Goal: Task Accomplishment & Management: Use online tool/utility

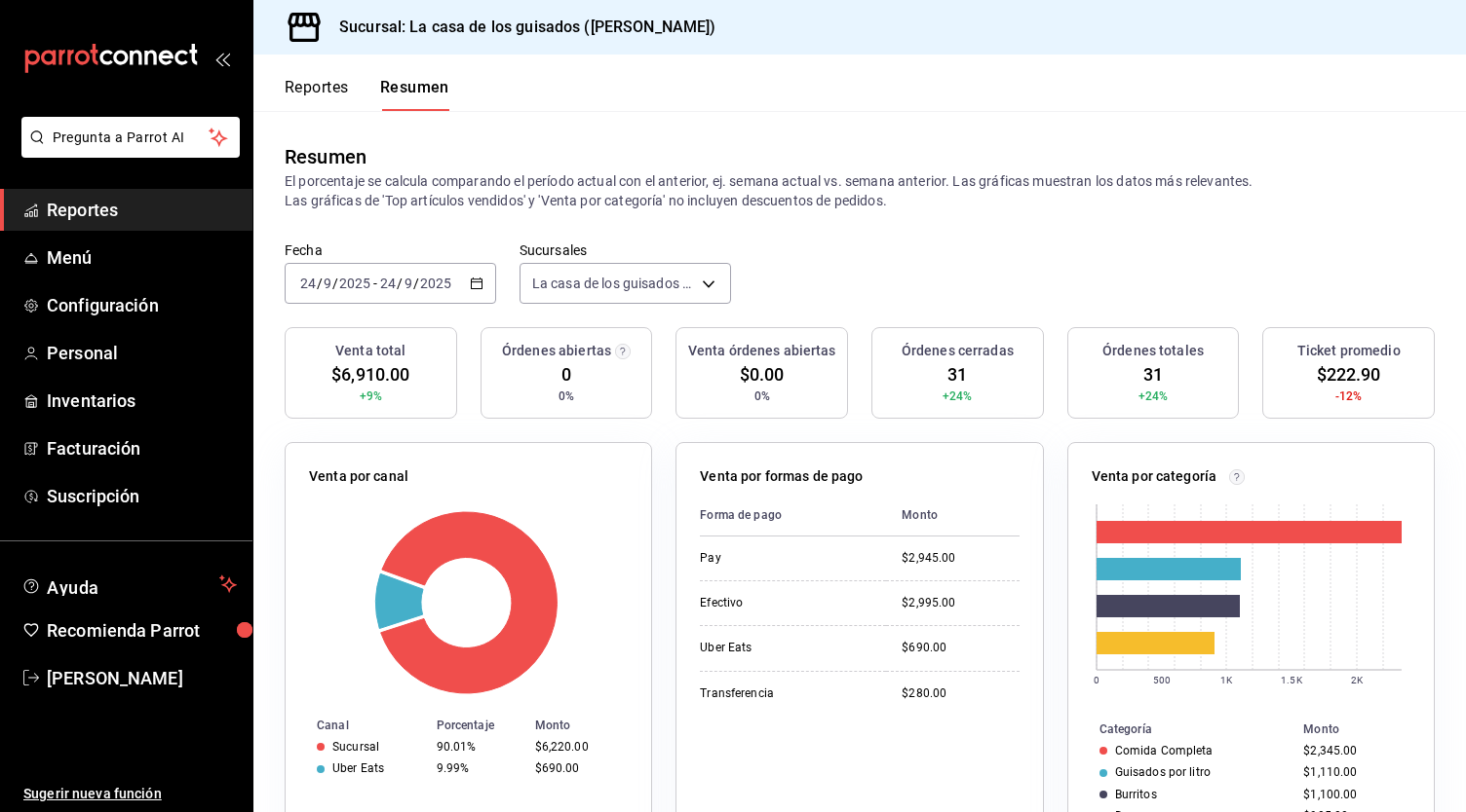
click at [849, 255] on div "Fecha [DATE] [DATE] - [DATE] [DATE] Sucursales La casa de los guisados ([PERSON…" at bounding box center [859, 284] width 1213 height 85
click at [317, 83] on button "Reportes" at bounding box center [317, 94] width 65 height 33
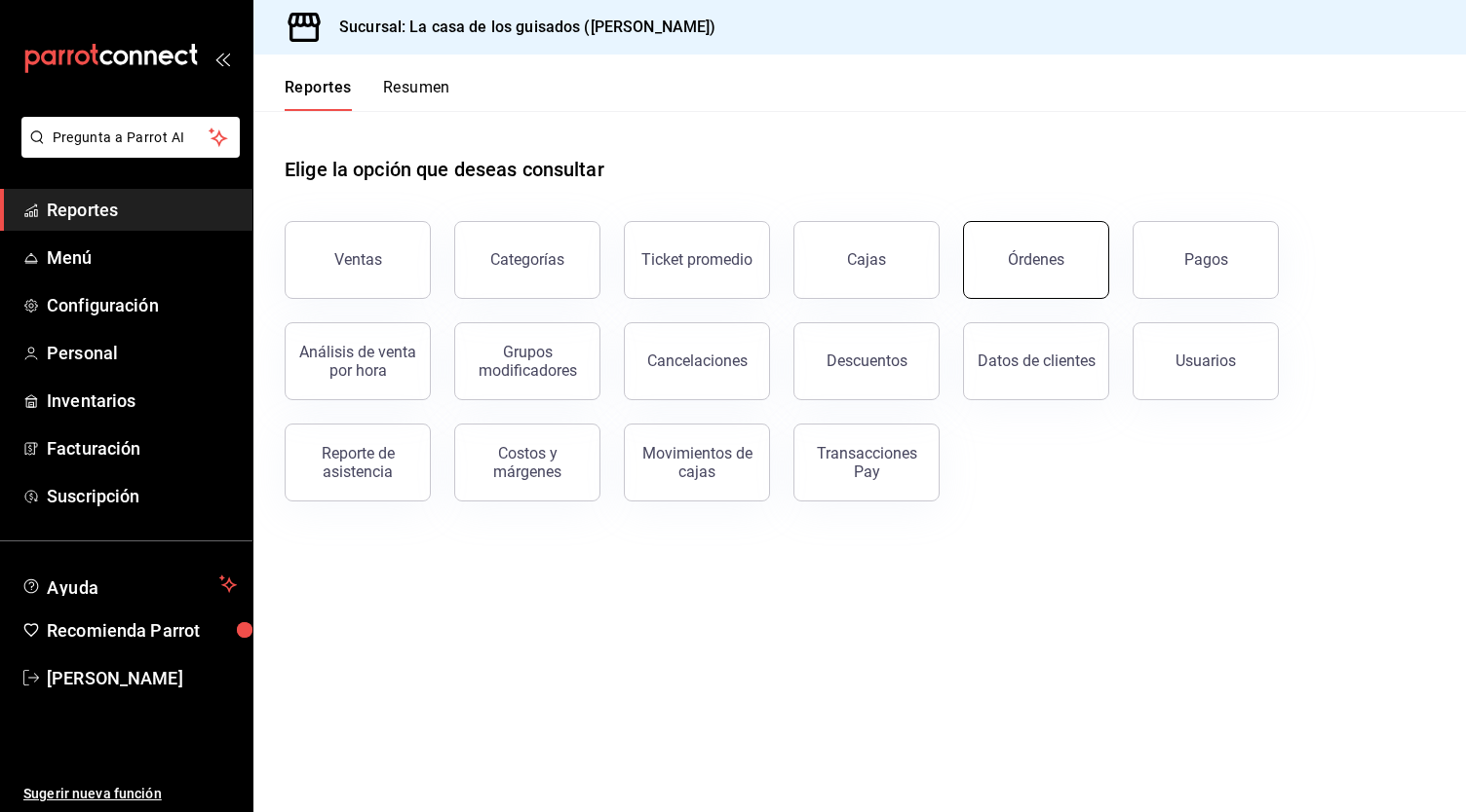
click at [981, 236] on button "Órdenes" at bounding box center [1036, 260] width 146 height 78
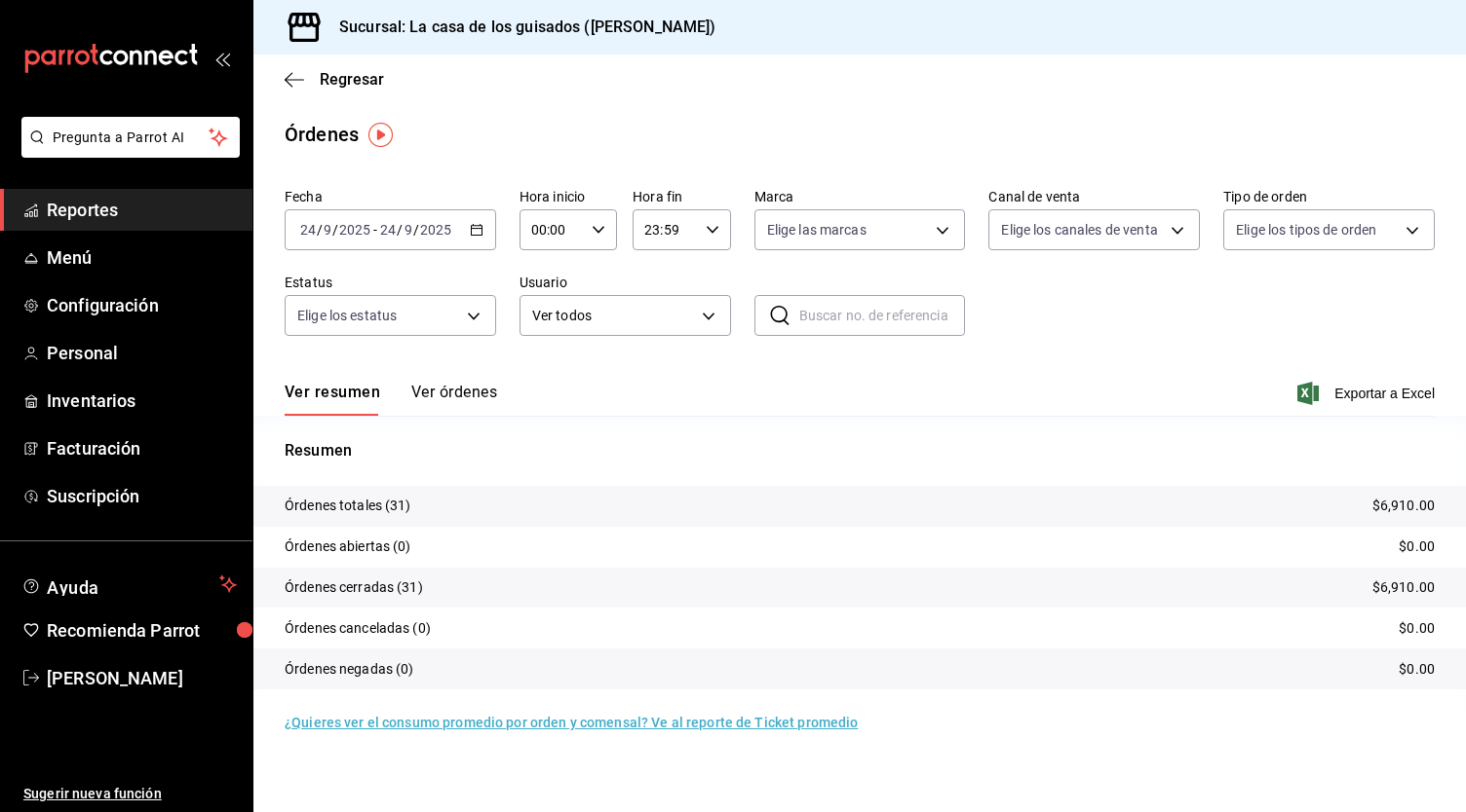
click at [478, 394] on button "Ver órdenes" at bounding box center [454, 399] width 85 height 33
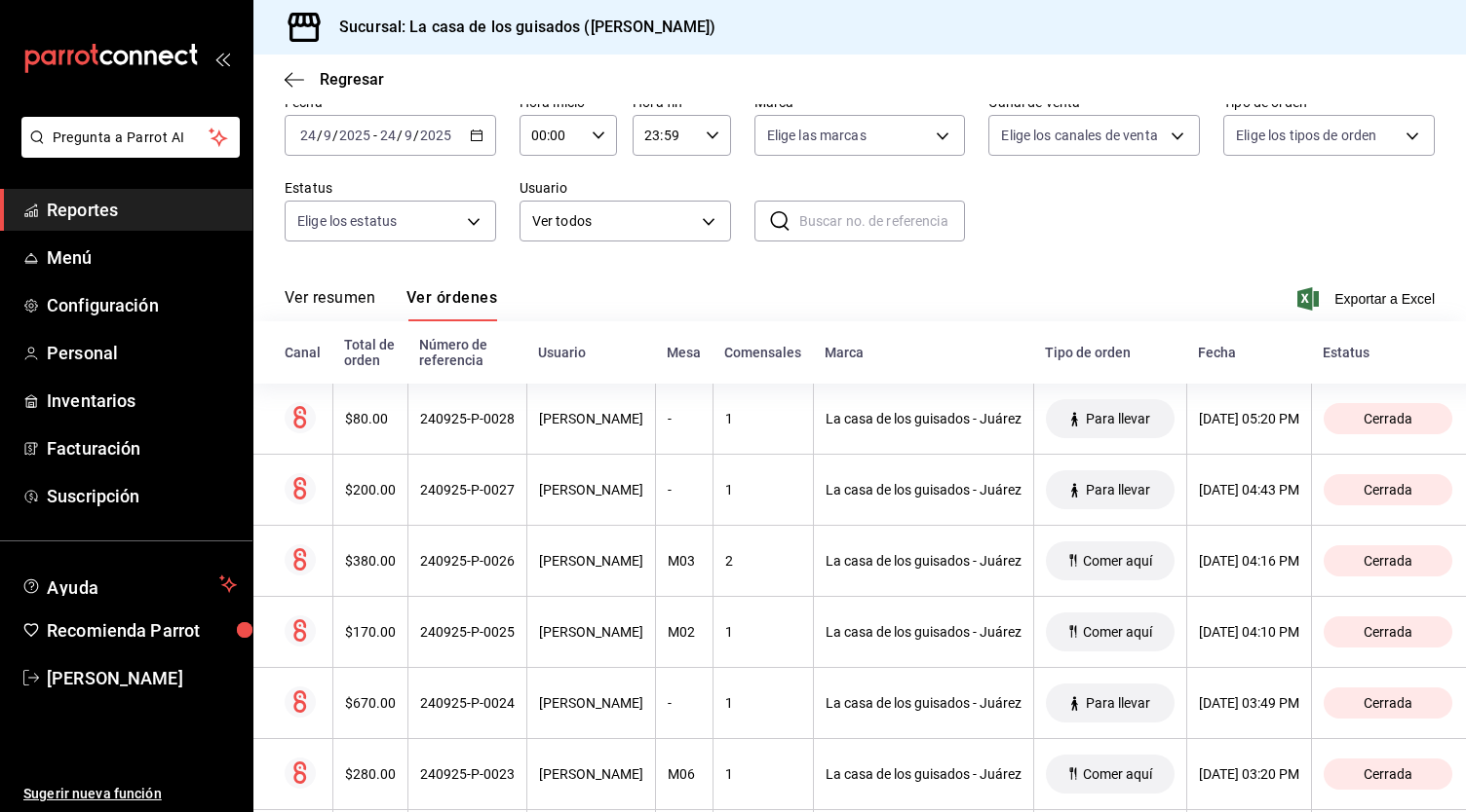
scroll to position [95, 0]
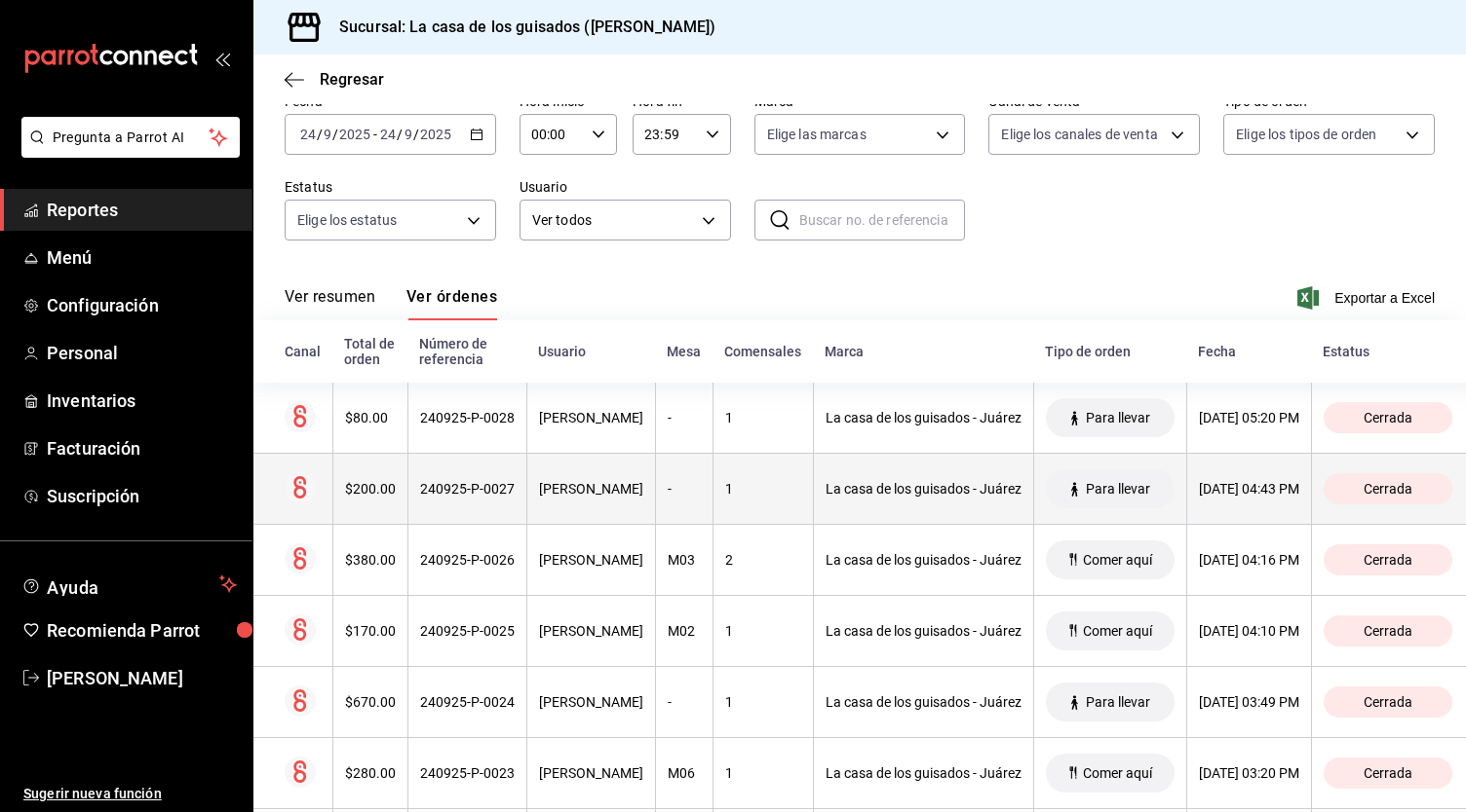
click at [751, 509] on th "1" at bounding box center [762, 489] width 100 height 71
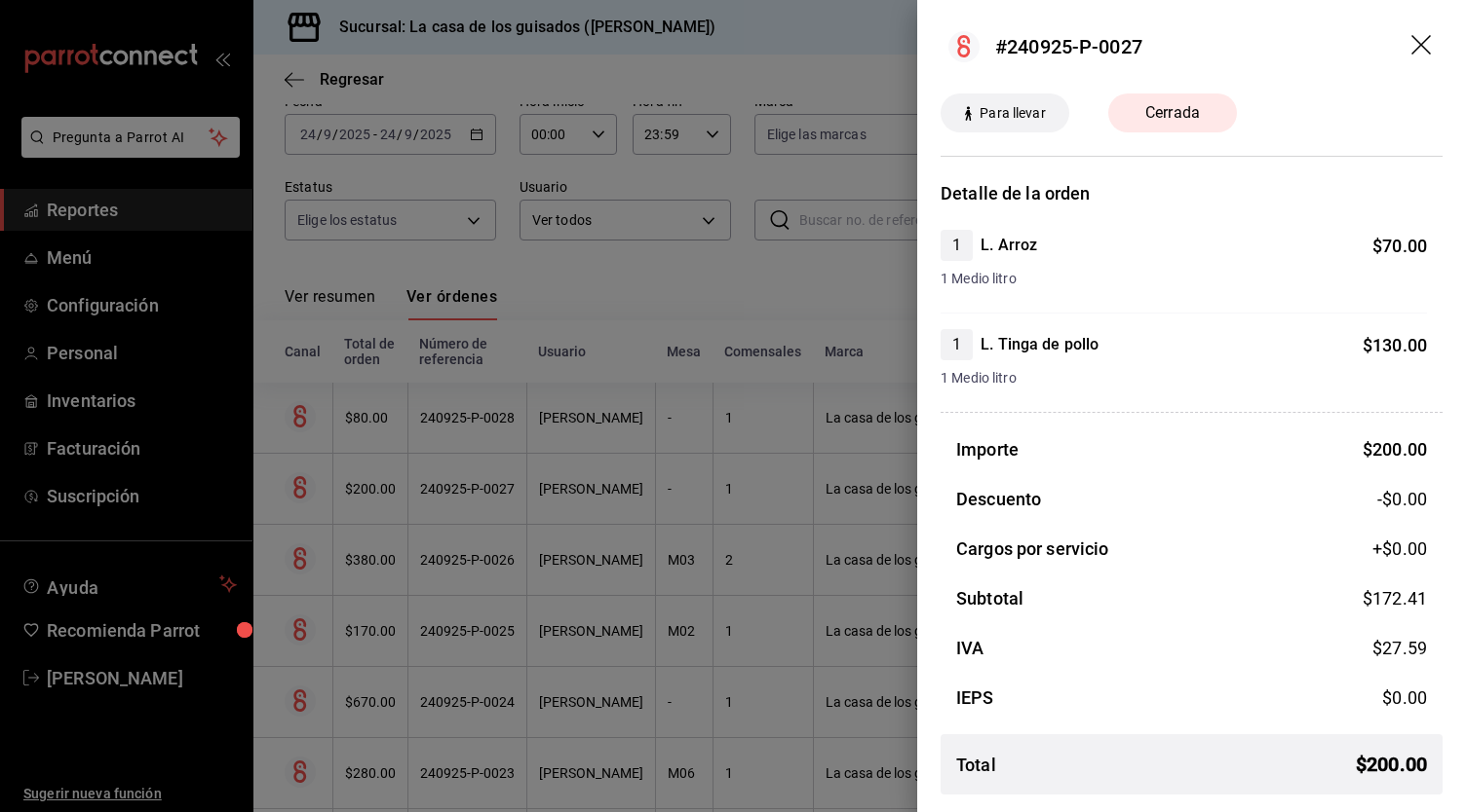
click at [730, 286] on div at bounding box center [733, 406] width 1466 height 812
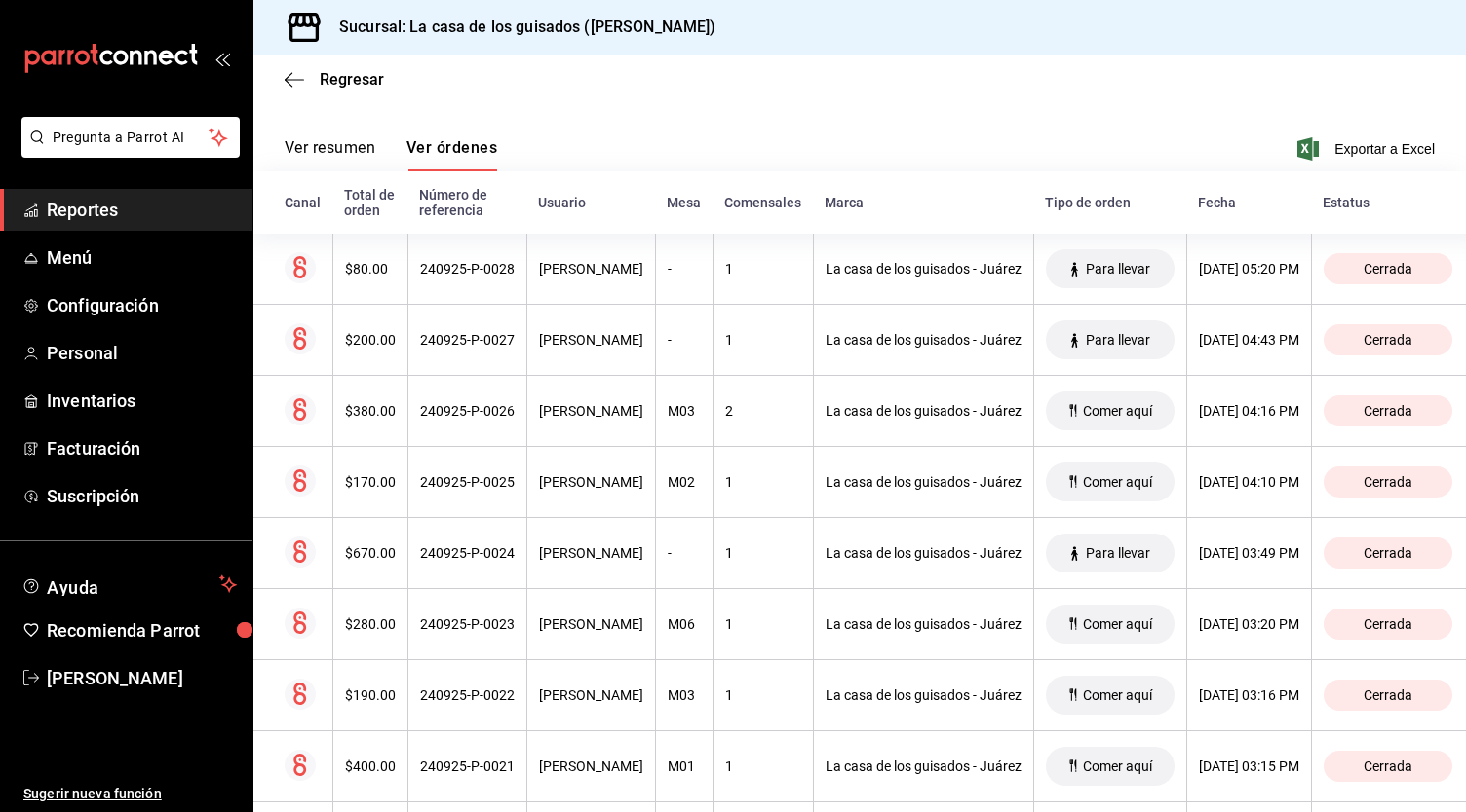
scroll to position [245, 0]
